Goal: Information Seeking & Learning: Learn about a topic

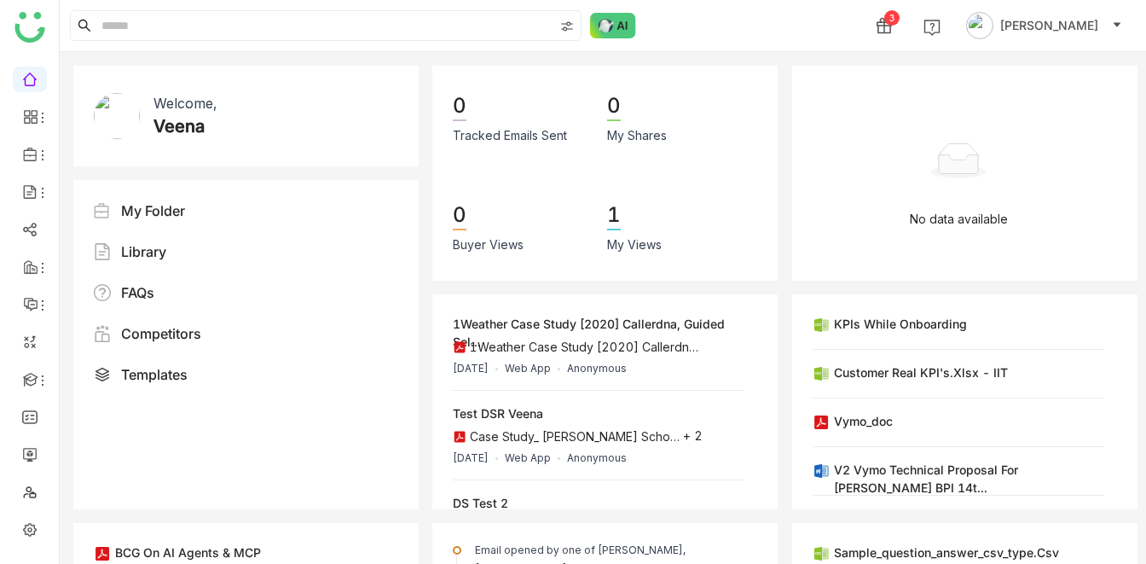
click at [609, 43] on div "3 [PERSON_NAME]" at bounding box center [603, 25] width 1086 height 51
click at [609, 29] on img at bounding box center [613, 26] width 46 height 26
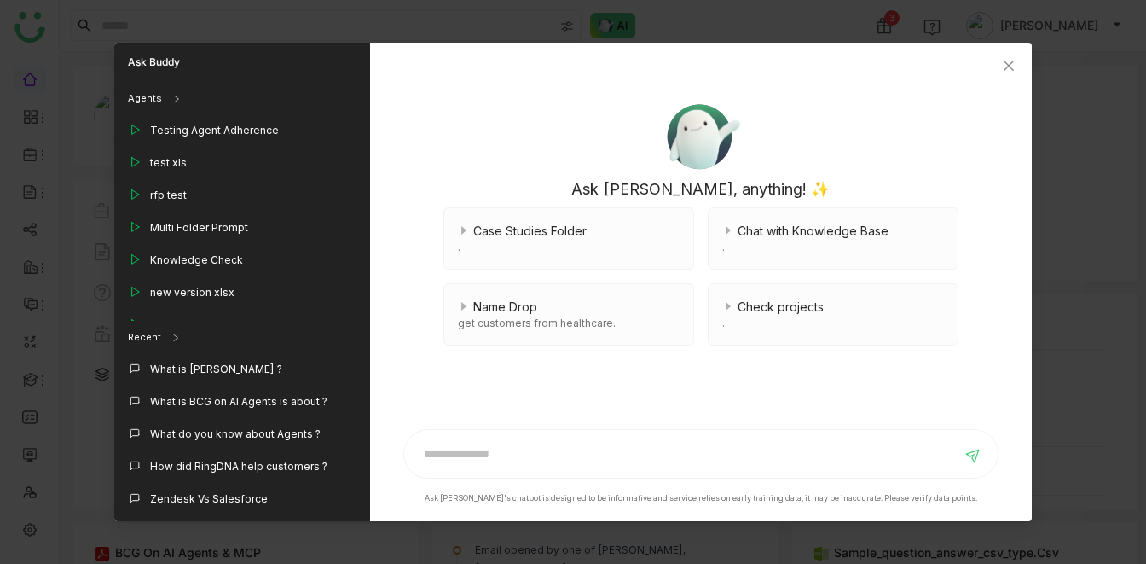
click at [690, 9] on nz-modal-container "Ask Buddy Agents Testing Agent Adherence test xls rfp test Multi Folder Prompt …" at bounding box center [573, 282] width 1146 height 564
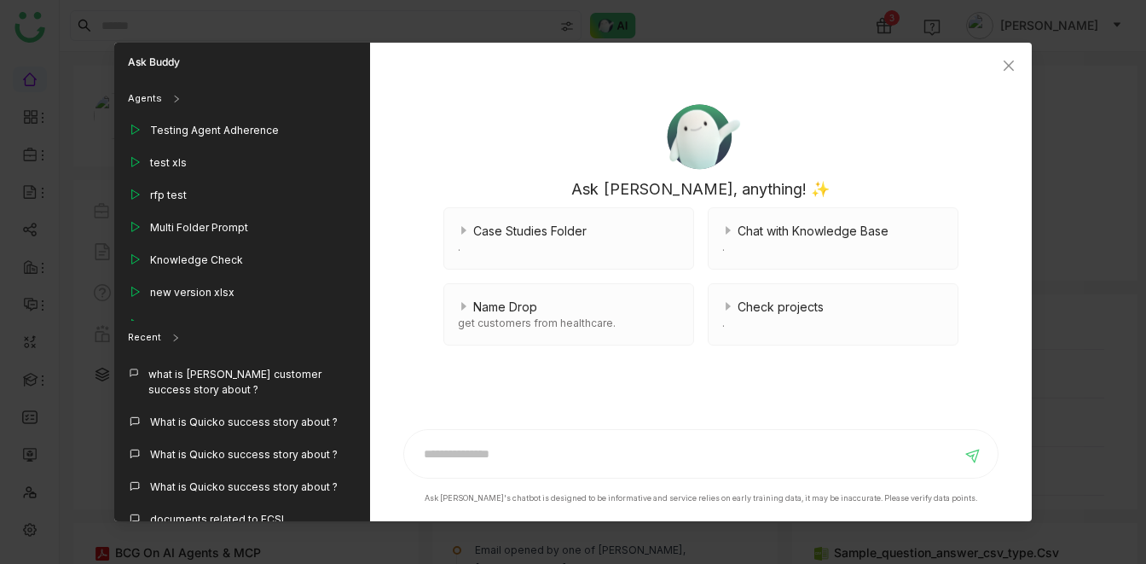
scroll to position [2489, 0]
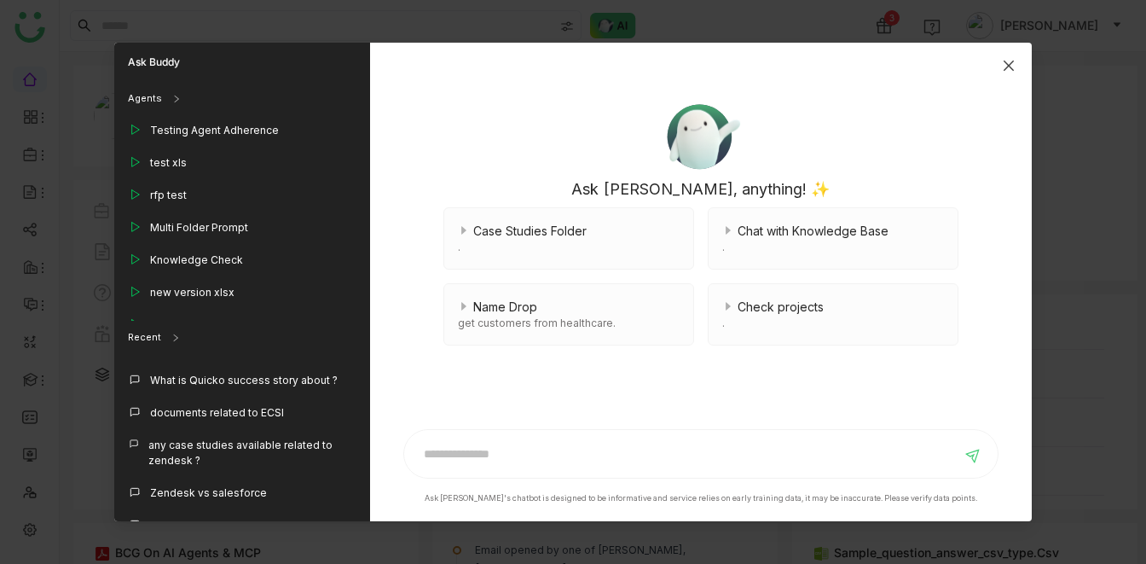
click at [1006, 59] on icon "Close" at bounding box center [1009, 66] width 14 height 14
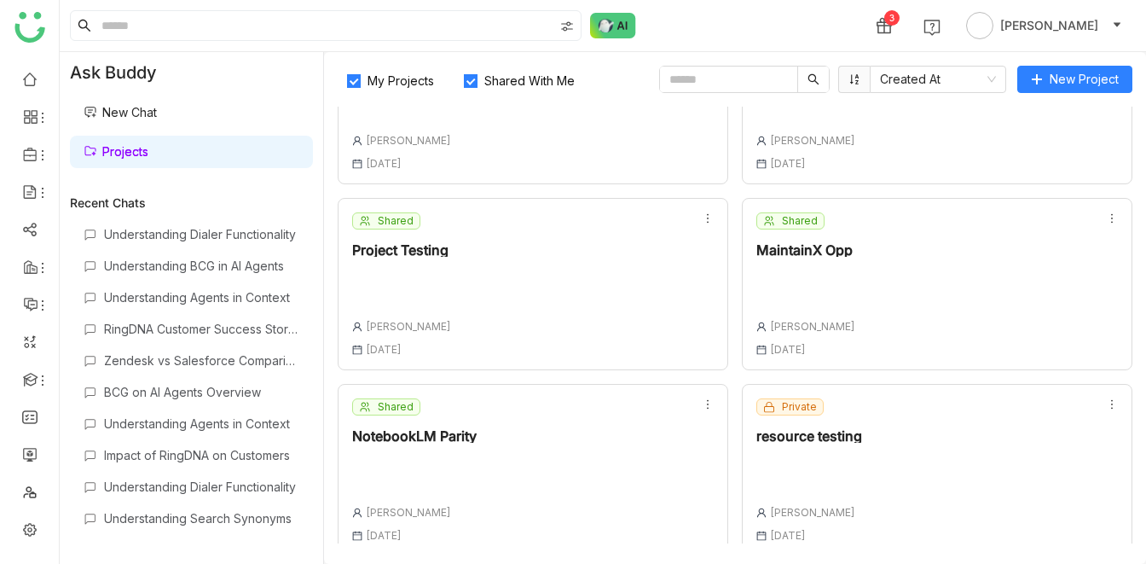
scroll to position [479, 0]
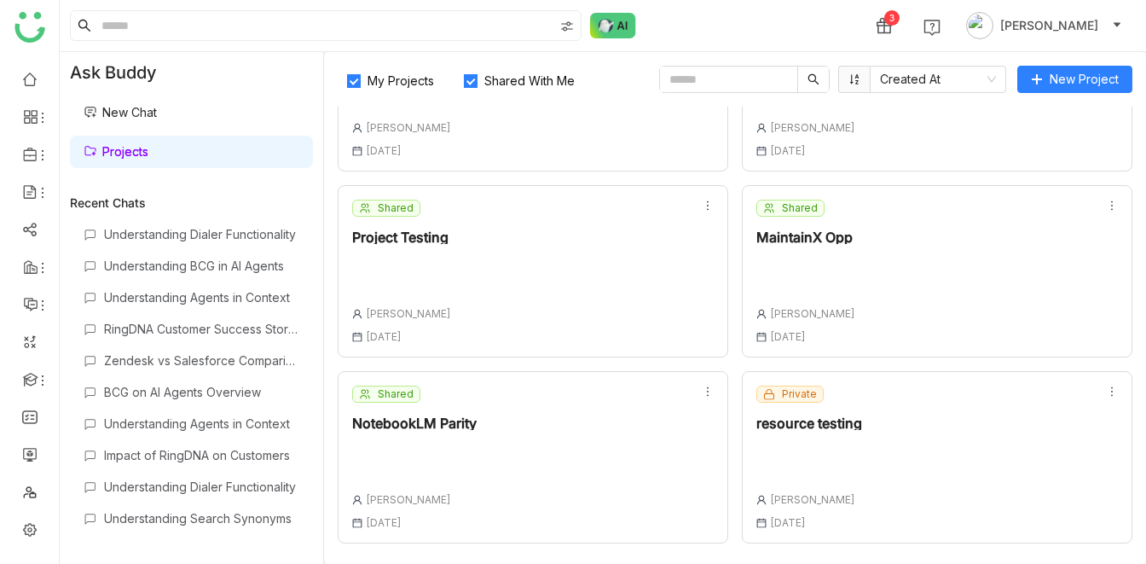
click at [724, 22] on div "3 [PERSON_NAME]" at bounding box center [603, 25] width 1086 height 51
click at [779, 242] on div "MaintainX Opp" at bounding box center [805, 237] width 99 height 14
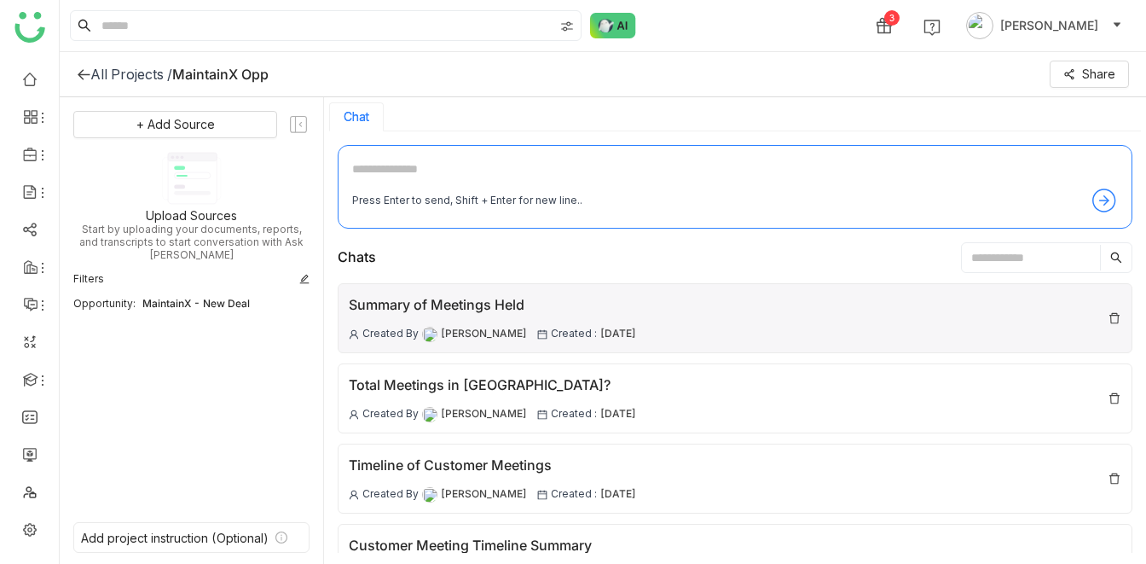
click at [377, 306] on div "Summary of Meetings Held" at bounding box center [492, 304] width 287 height 21
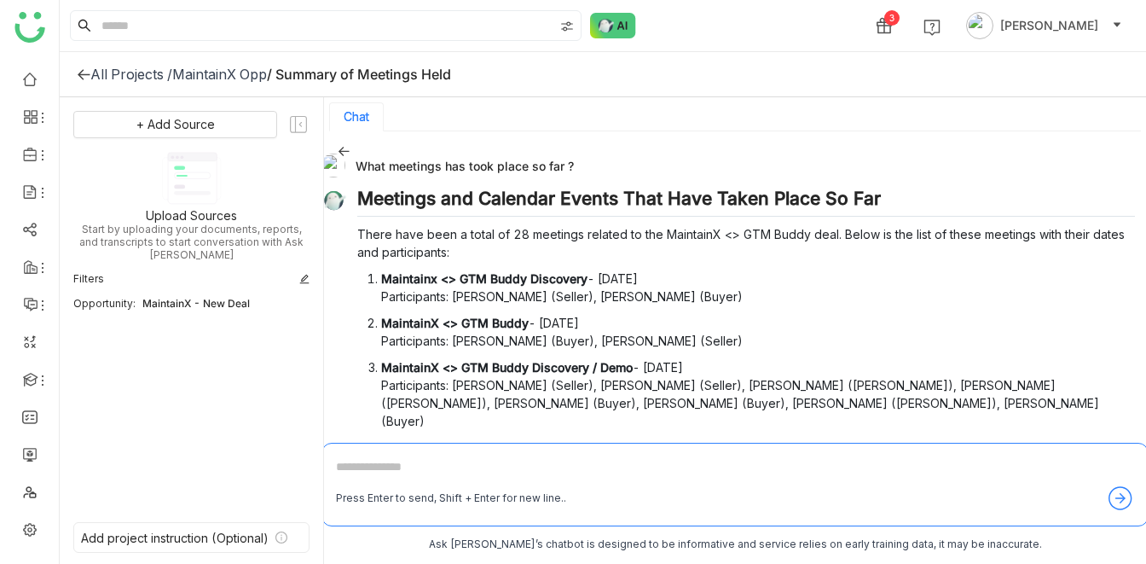
click at [778, 32] on div "3 [PERSON_NAME]" at bounding box center [603, 25] width 1086 height 51
